Goal: Task Accomplishment & Management: Complete application form

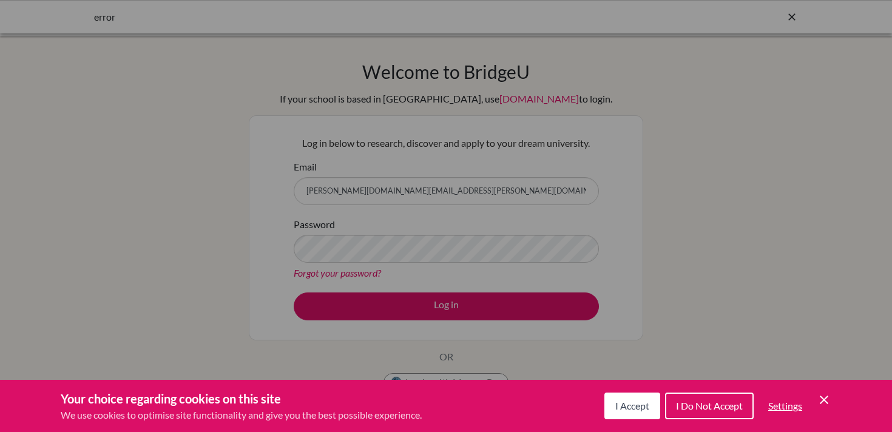
click at [827, 403] on icon "Save and close" at bounding box center [824, 400] width 8 height 8
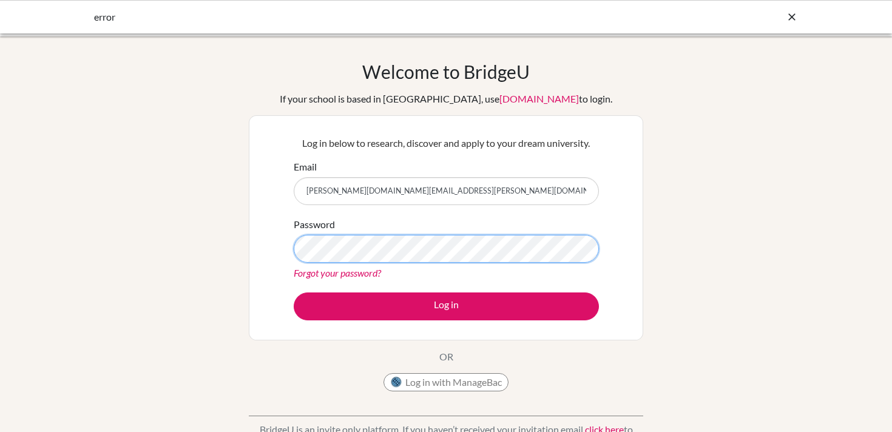
click at [294, 292] on button "Log in" at bounding box center [446, 306] width 305 height 28
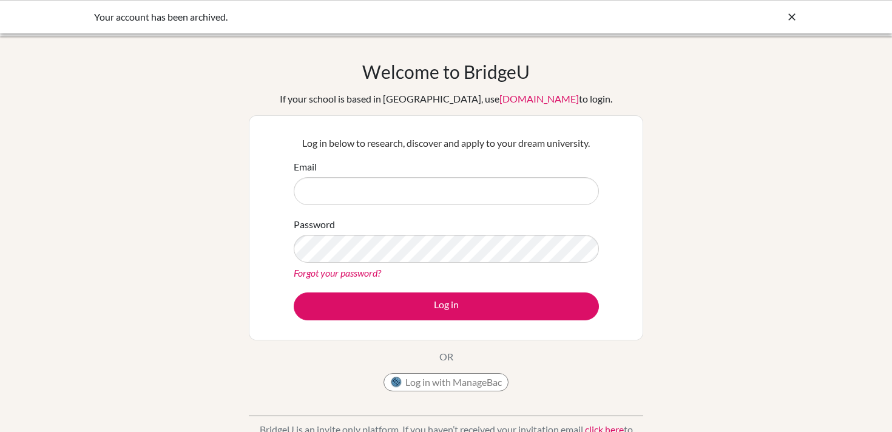
click at [441, 199] on input "Email" at bounding box center [446, 191] width 305 height 28
type input "[PERSON_NAME][DOMAIN_NAME][EMAIL_ADDRESS][PERSON_NAME][DOMAIN_NAME]"
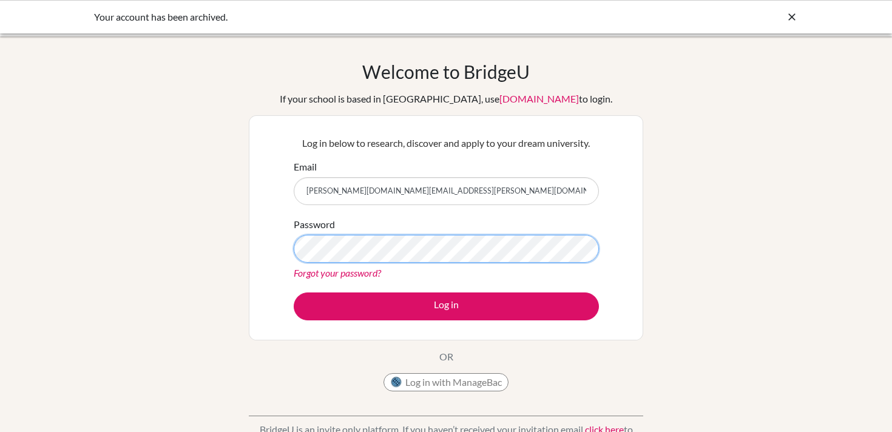
click at [294, 292] on button "Log in" at bounding box center [446, 306] width 305 height 28
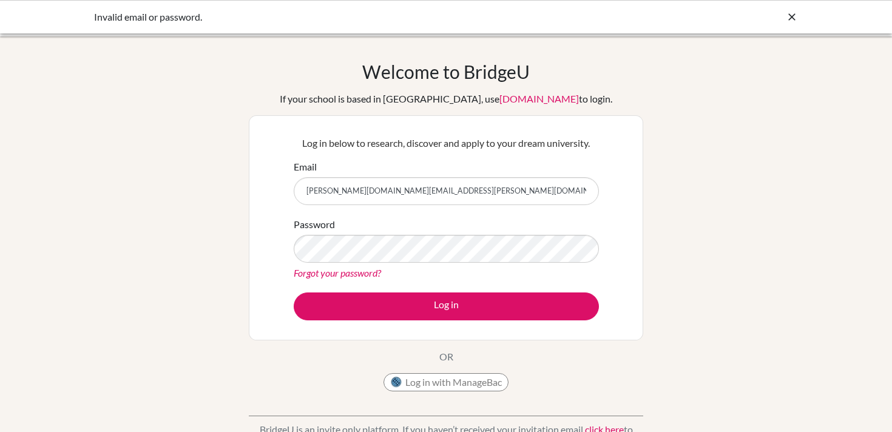
click at [348, 269] on link "Forgot your password?" at bounding box center [337, 273] width 87 height 12
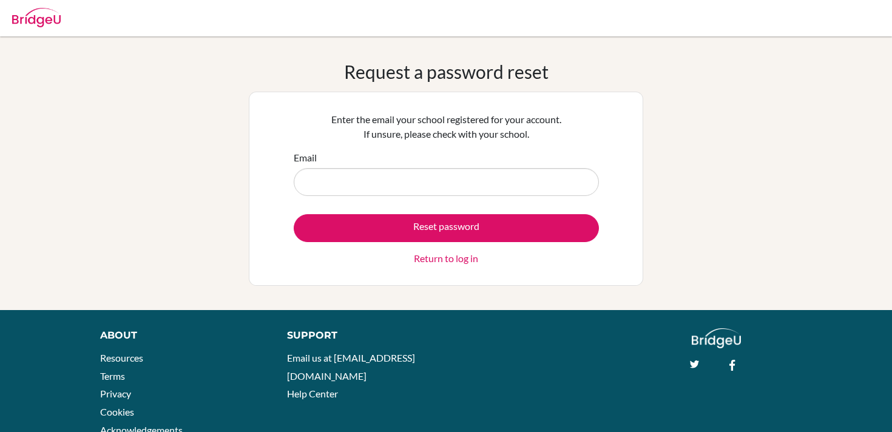
click at [409, 180] on input "Email" at bounding box center [446, 182] width 305 height 28
type input "[PERSON_NAME][DOMAIN_NAME][EMAIL_ADDRESS][PERSON_NAME][DOMAIN_NAME]"
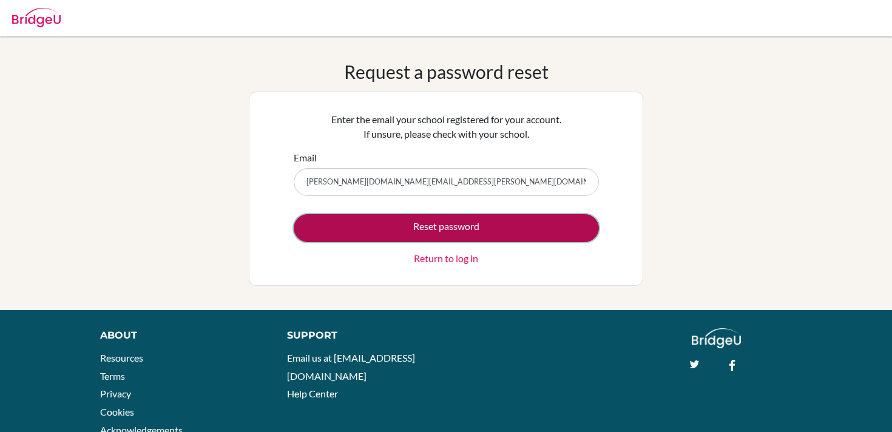
click at [433, 231] on button "Reset password" at bounding box center [446, 228] width 305 height 28
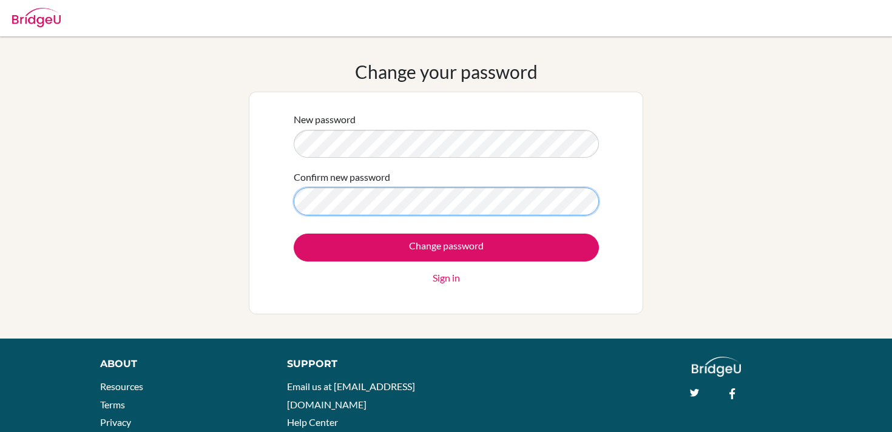
click at [294, 234] on input "Change password" at bounding box center [446, 248] width 305 height 28
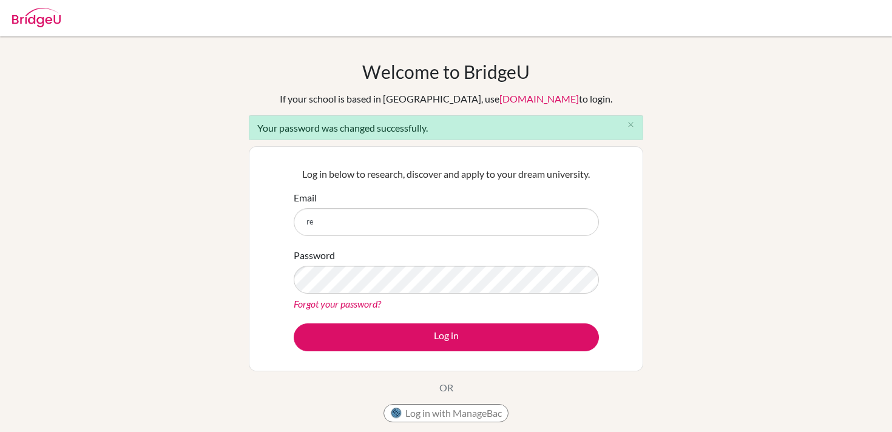
type input "[PERSON_NAME][DOMAIN_NAME][EMAIL_ADDRESS][PERSON_NAME][DOMAIN_NAME]"
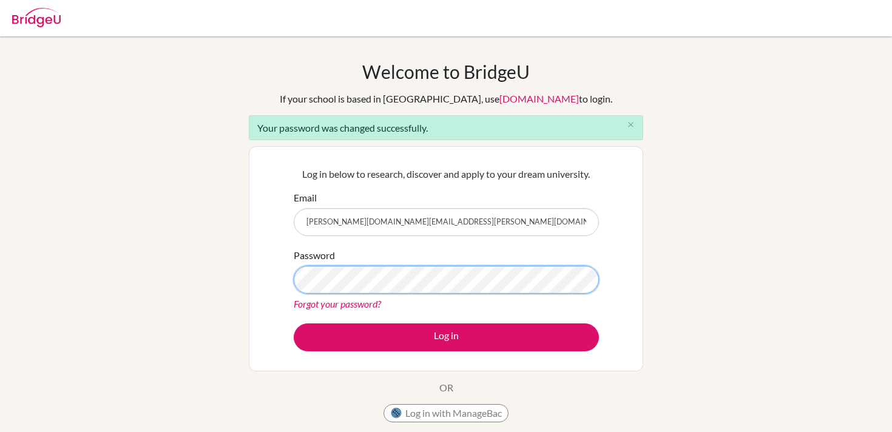
click at [294, 323] on button "Log in" at bounding box center [446, 337] width 305 height 28
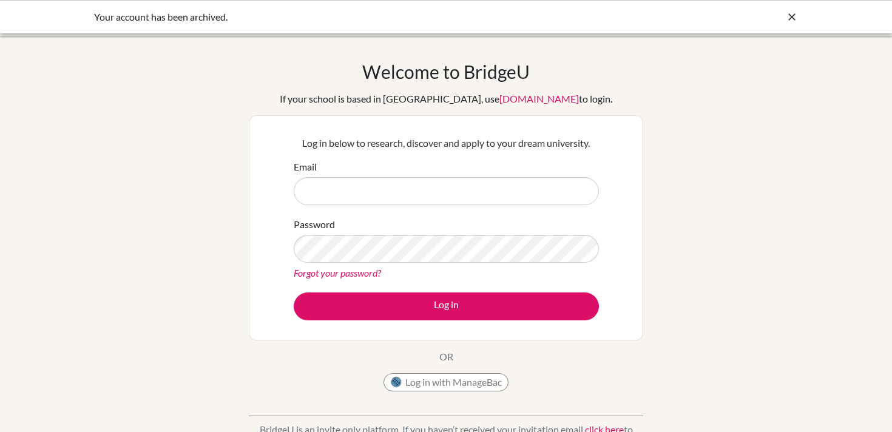
click at [436, 192] on input "Email" at bounding box center [446, 191] width 305 height 28
type input "rebekah.sharp@bfacademy.de"
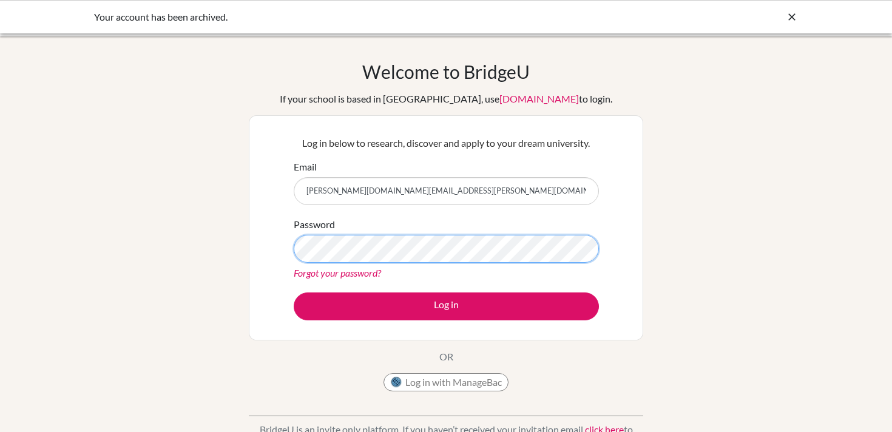
click at [294, 292] on button "Log in" at bounding box center [446, 306] width 305 height 28
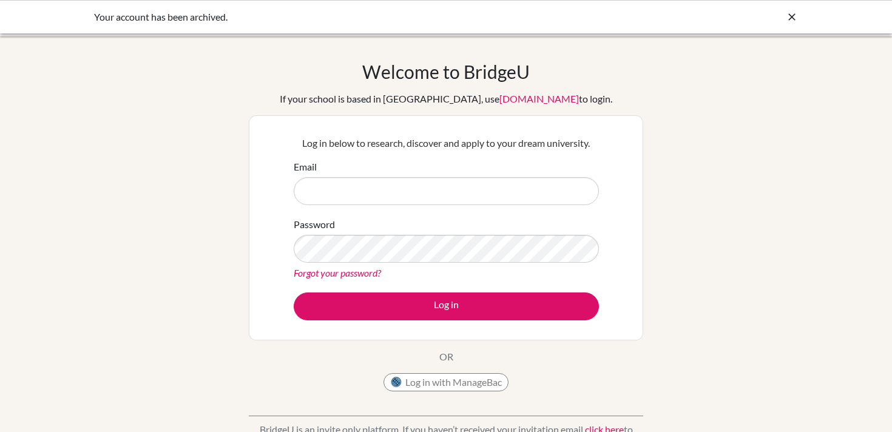
click at [787, 9] on div "Your account has been archived." at bounding box center [446, 16] width 892 height 33
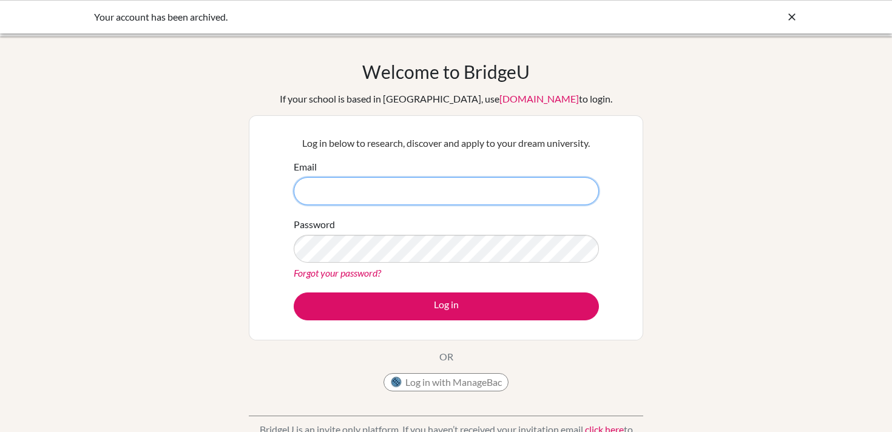
click at [551, 185] on input "Email" at bounding box center [446, 191] width 305 height 28
type input "[PERSON_NAME][DOMAIN_NAME][EMAIL_ADDRESS][PERSON_NAME][DOMAIN_NAME]"
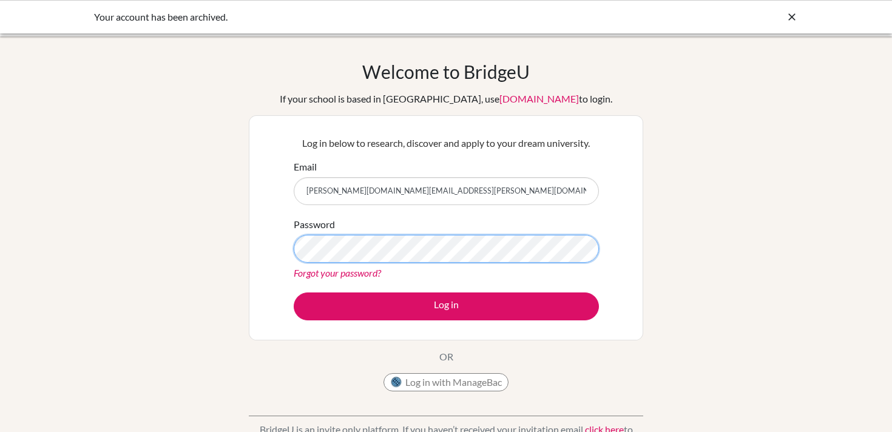
click at [294, 292] on button "Log in" at bounding box center [446, 306] width 305 height 28
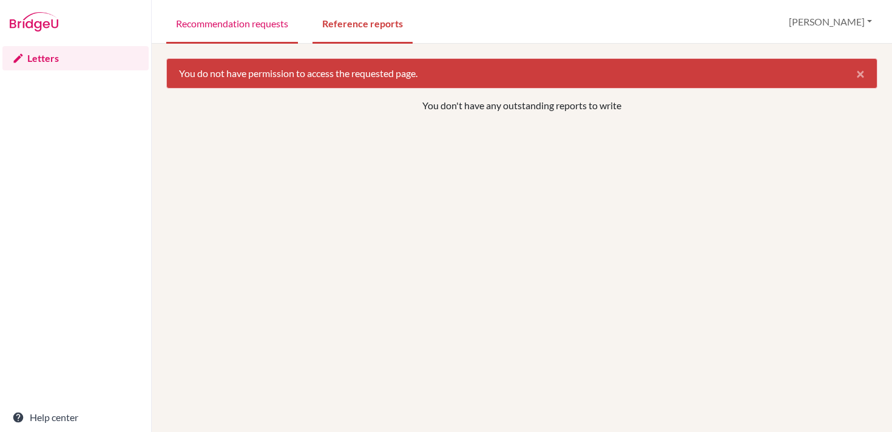
click at [200, 25] on link "Recommendation requests" at bounding box center [232, 23] width 132 height 42
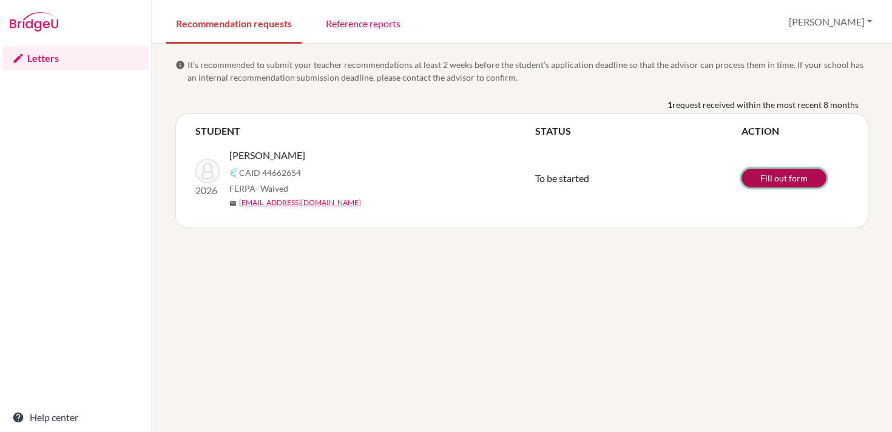
click at [760, 178] on link "Fill out form" at bounding box center [783, 178] width 85 height 19
